Goal: Task Accomplishment & Management: Manage account settings

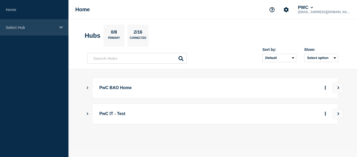
click at [60, 26] on icon at bounding box center [60, 27] width 3 height 4
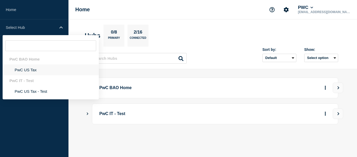
click at [32, 68] on li "PwC US Tax" at bounding box center [51, 69] width 96 height 11
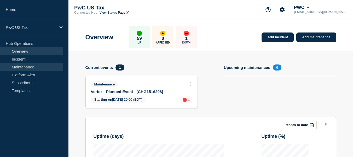
click at [27, 68] on link "Maintenance" at bounding box center [31, 67] width 63 height 8
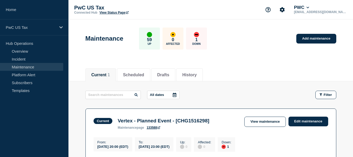
click at [268, 92] on div "All dates Filter" at bounding box center [210, 94] width 251 height 8
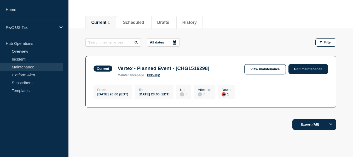
scroll to position [63, 0]
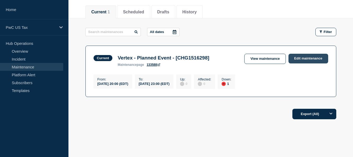
click at [308, 57] on link "Edit maintenance" at bounding box center [308, 59] width 40 height 10
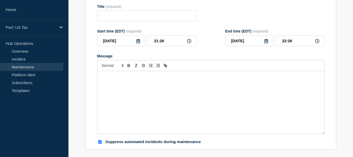
type input "Vertex - Planned Event - [CHG1516298]"
type input "20:00"
type input "23:00"
checkbox input "true"
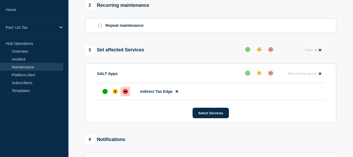
scroll to position [240, 0]
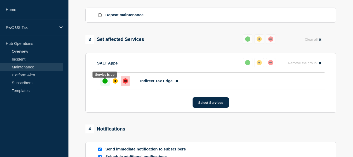
click at [106, 83] on div "up" at bounding box center [104, 80] width 5 height 5
click at [346, 98] on section "1 Provide details Title (required) Vertex - Planned Event - [CHG1516298] Start …" at bounding box center [210, 23] width 285 height 423
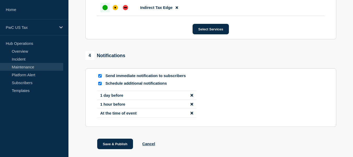
scroll to position [324, 0]
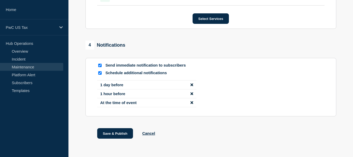
click at [192, 85] on icon "disable notification 1 day before" at bounding box center [191, 85] width 3 height 4
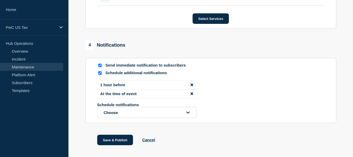
click at [100, 74] on input "Schedule additional notifications" at bounding box center [99, 72] width 3 height 3
checkbox input "false"
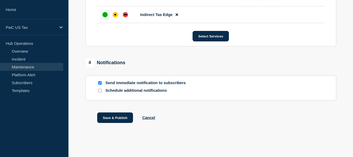
scroll to position [309, 0]
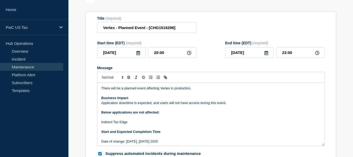
scroll to position [48, 0]
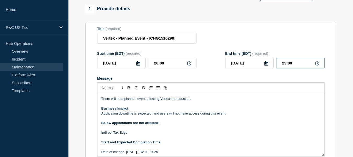
click at [284, 64] on input "23:00" at bounding box center [300, 62] width 48 height 11
type input "21:45"
click at [182, 39] on input "Vertex - Planned Event - [CHG1516298]" at bounding box center [146, 38] width 99 height 11
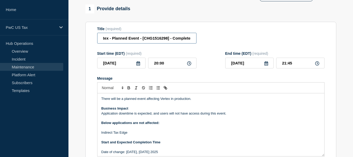
scroll to position [0, 9]
type input "Vertex - Planned Event - [CHG1516298] - Completed"
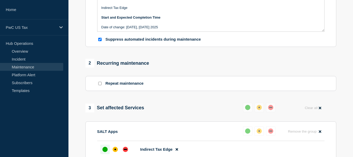
scroll to position [35, 0]
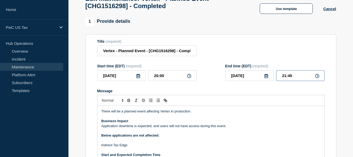
click at [291, 78] on input "21:45" at bounding box center [300, 75] width 48 height 11
type input "21:40"
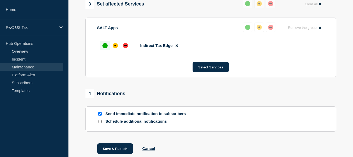
scroll to position [309, 0]
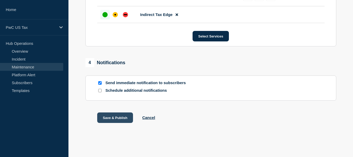
click at [113, 117] on button "Save & Publish" at bounding box center [115, 117] width 36 height 10
